Goal: Register for event/course

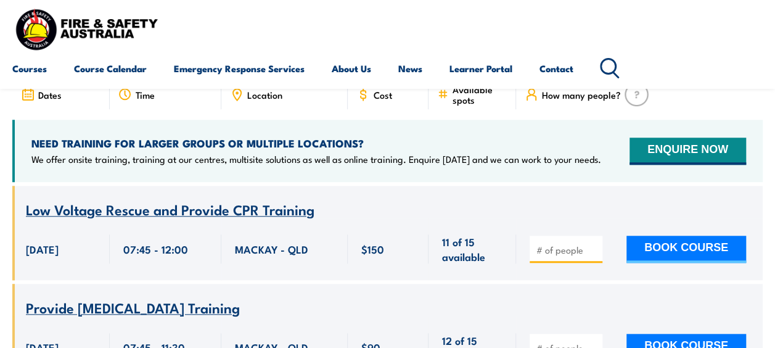
scroll to position [432, 0]
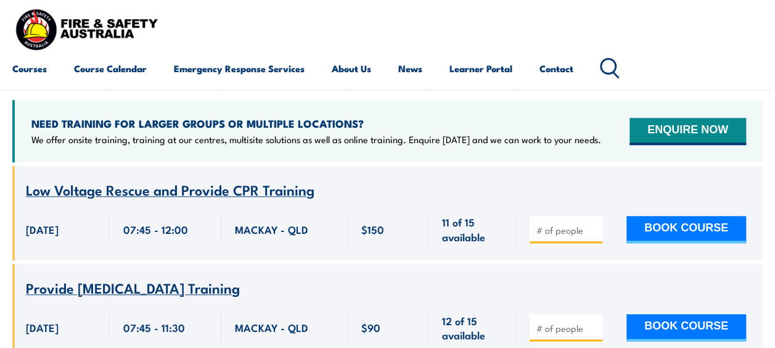
click at [361, 183] on div "Low Voltage Rescue and Provide CPR Training" at bounding box center [387, 190] width 723 height 15
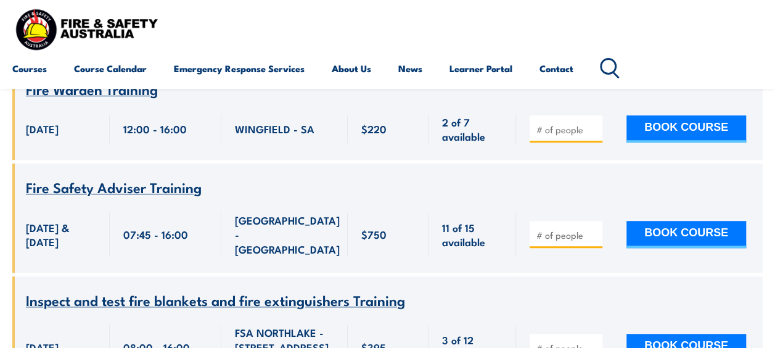
scroll to position [2405, 0]
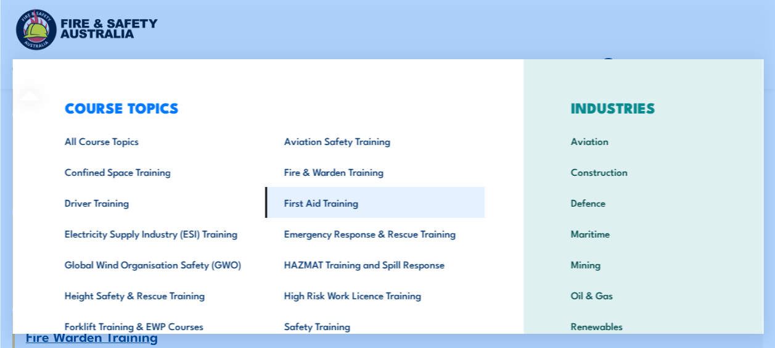
click at [340, 202] on link "First Aid Training" at bounding box center [375, 202] width 220 height 31
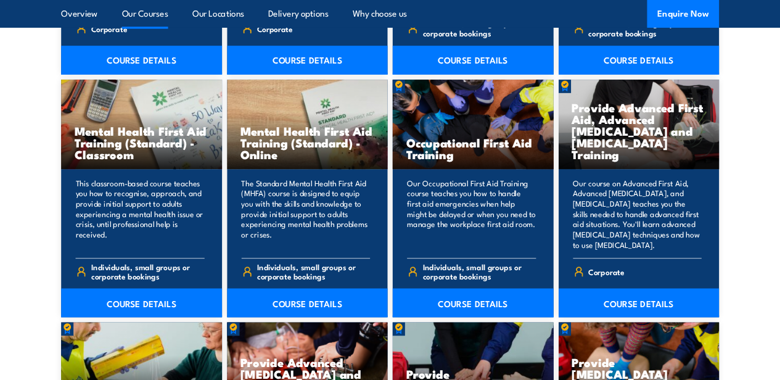
scroll to position [1245, 0]
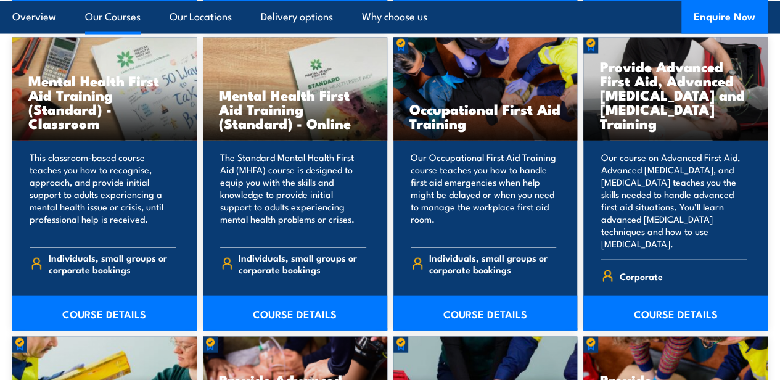
drag, startPoint x: 1178, startPoint y: 0, endPoint x: 2, endPoint y: 259, distance: 1204.7
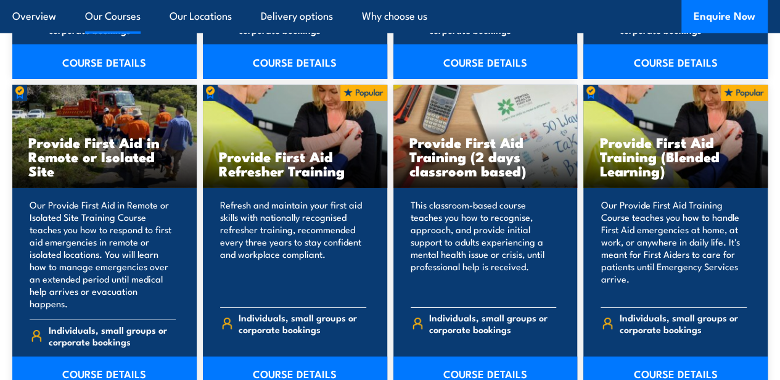
scroll to position [1820, 0]
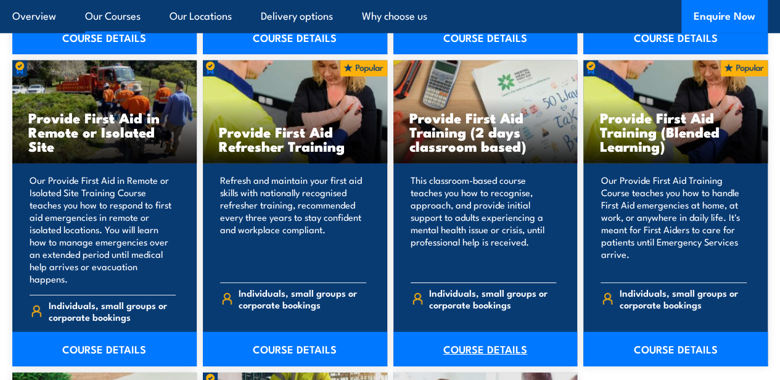
click at [495, 347] on link "COURSE DETAILS" at bounding box center [485, 349] width 184 height 35
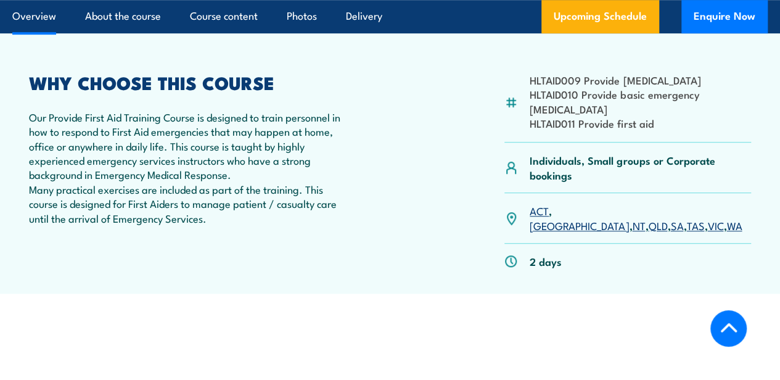
scroll to position [534, 0]
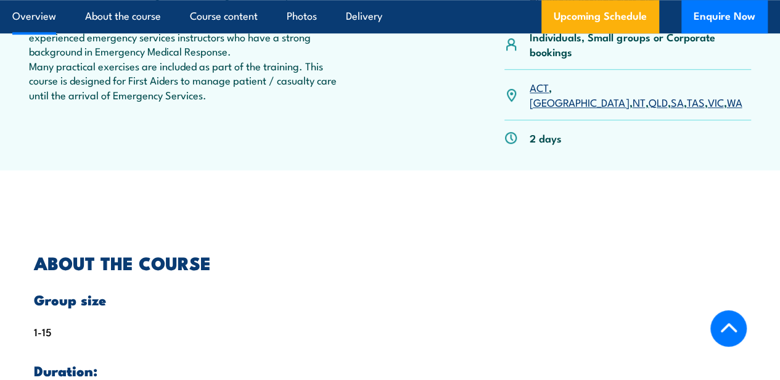
click at [567, 109] on link "NSW" at bounding box center [579, 101] width 99 height 15
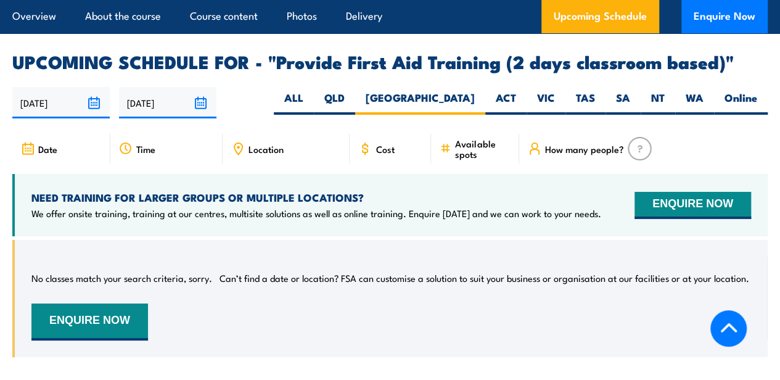
scroll to position [2195, 0]
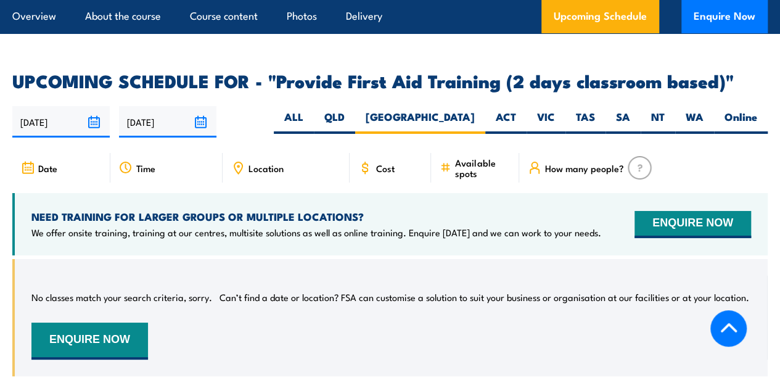
click at [378, 173] on span "Cost" at bounding box center [385, 168] width 18 height 10
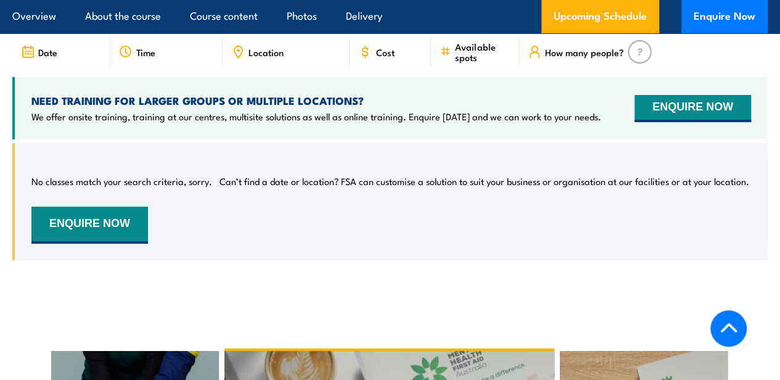
scroll to position [2360, 0]
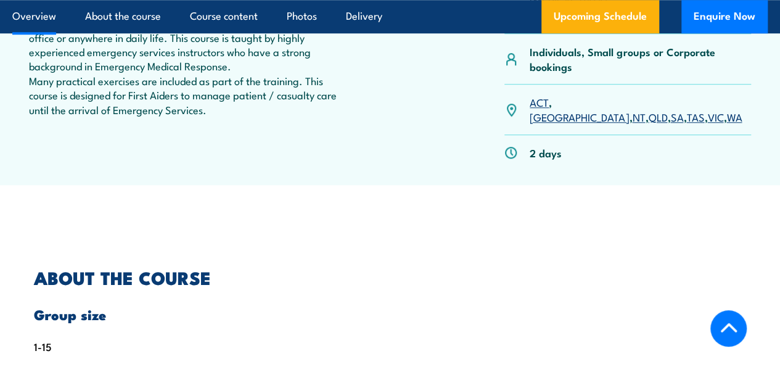
scroll to position [534, 0]
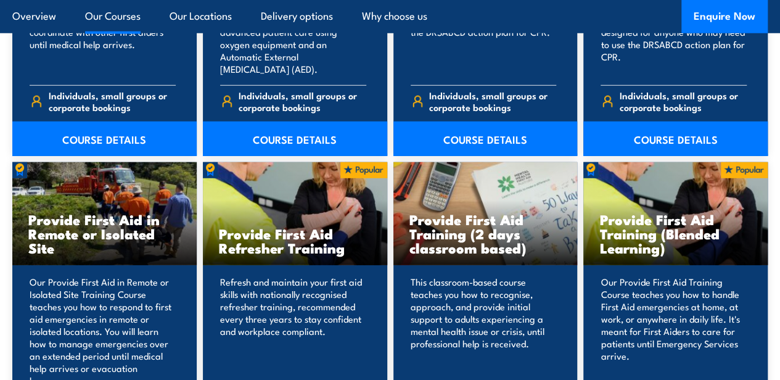
scroll to position [1820, 0]
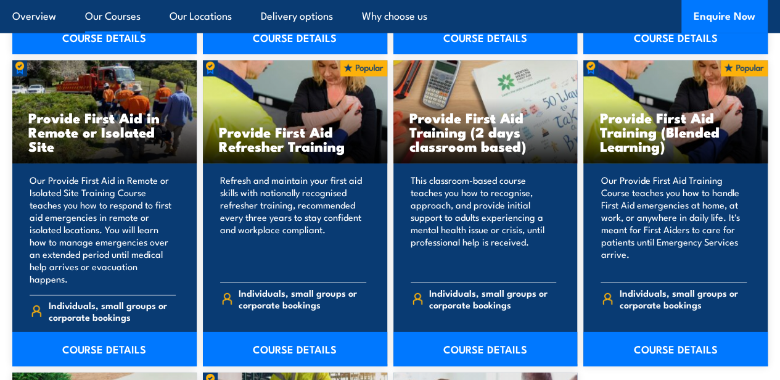
click at [117, 16] on link "Our Courses" at bounding box center [112, 16] width 55 height 33
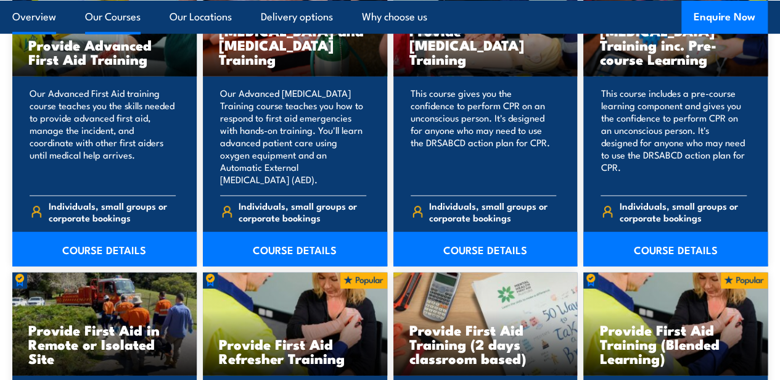
scroll to position [1782, 0]
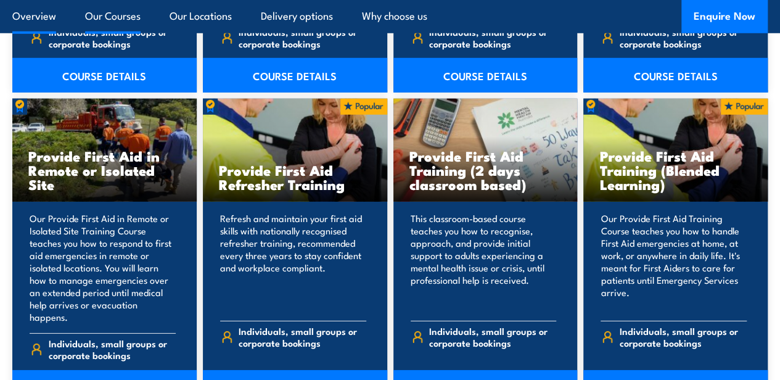
click at [37, 17] on link "Overview" at bounding box center [34, 16] width 44 height 33
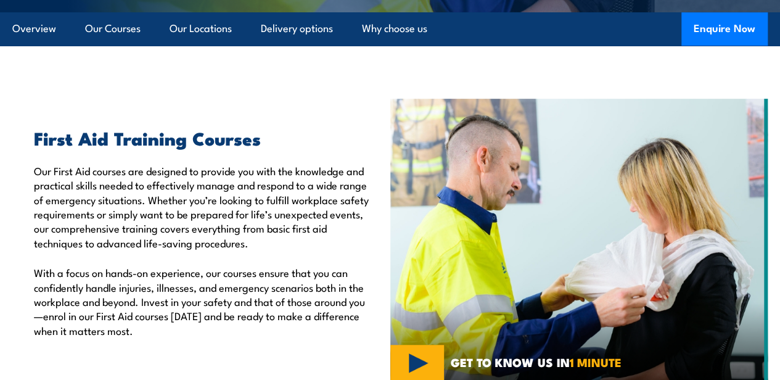
scroll to position [302, 0]
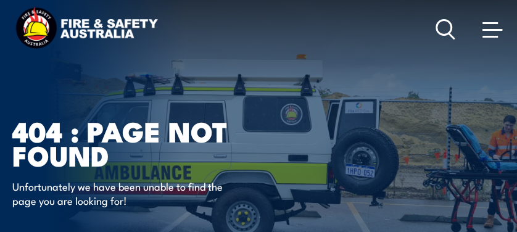
click at [491, 24] on span at bounding box center [489, 23] width 15 height 2
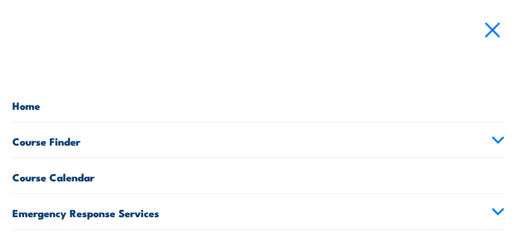
click at [59, 145] on link "Course Finder" at bounding box center [258, 139] width 492 height 35
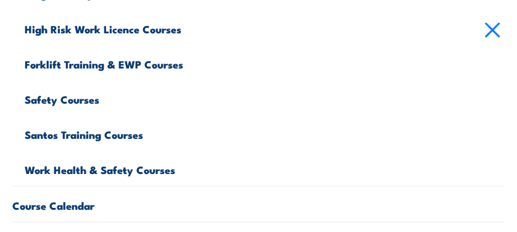
scroll to position [575, 0]
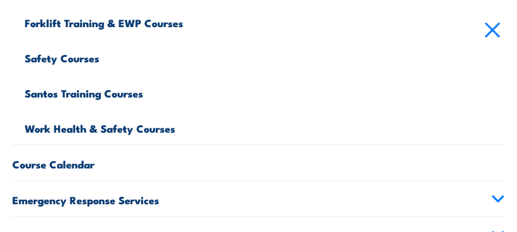
click at [58, 58] on link "Safety Courses" at bounding box center [265, 56] width 480 height 35
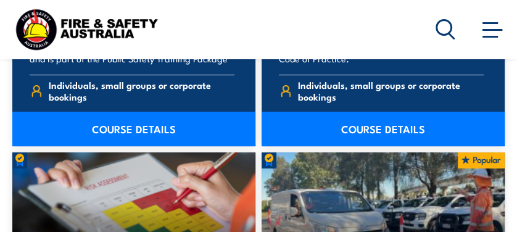
scroll to position [2343, 0]
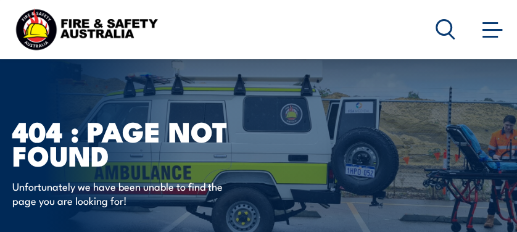
scroll to position [205, 0]
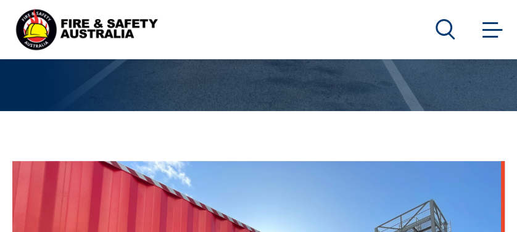
click at [488, 30] on span at bounding box center [492, 30] width 20 height 2
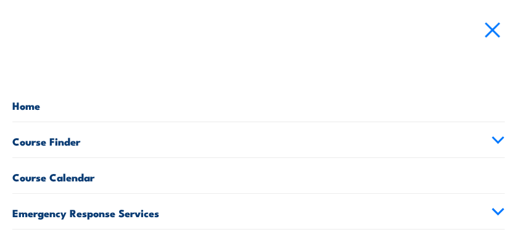
click at [492, 139] on icon at bounding box center [497, 140] width 11 height 6
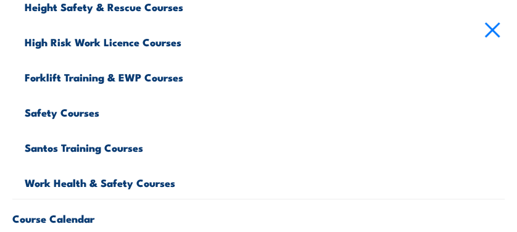
scroll to position [534, 0]
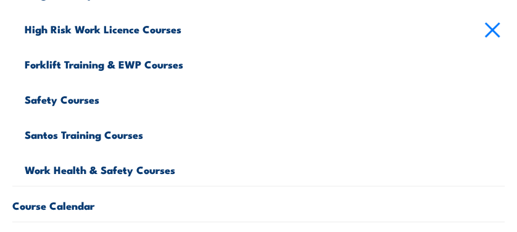
click at [57, 168] on link "Work Health & Safety Courses" at bounding box center [265, 167] width 480 height 35
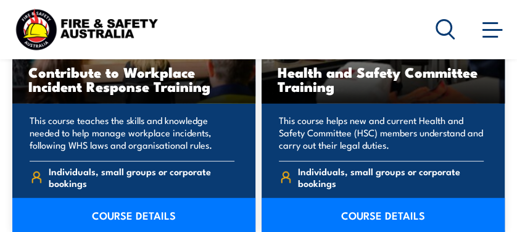
scroll to position [1684, 0]
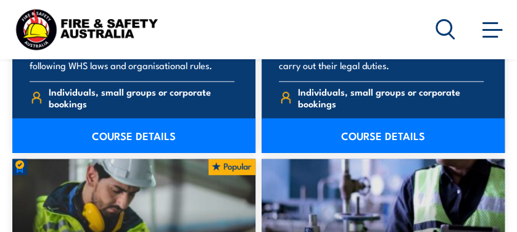
click at [355, 137] on link "COURSE DETAILS" at bounding box center [382, 135] width 243 height 35
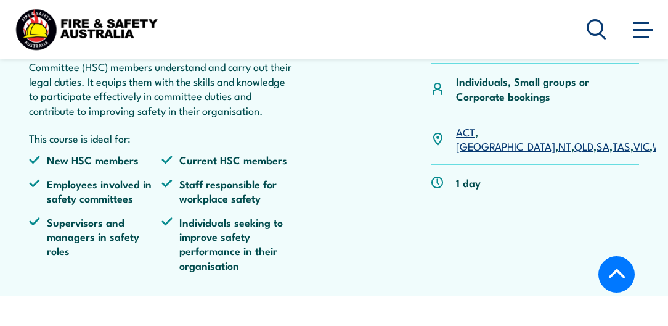
scroll to position [352, 0]
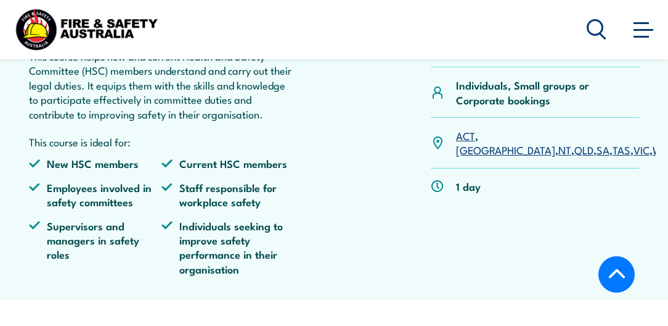
click at [495, 142] on link "[GEOGRAPHIC_DATA]" at bounding box center [505, 149] width 99 height 15
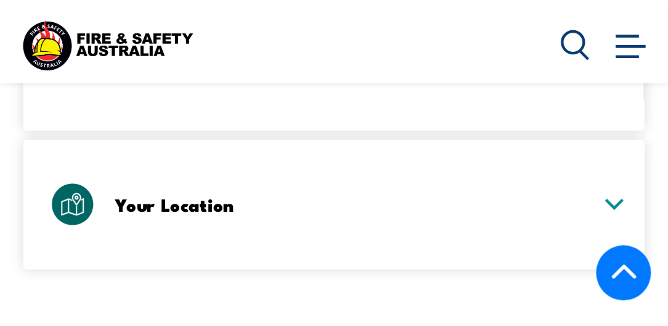
scroll to position [1978, 0]
